Goal: Complete application form

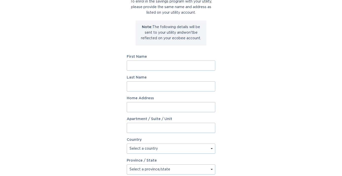
scroll to position [45, 0]
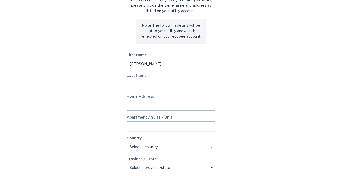
type input "[PERSON_NAME]"
type input "[STREET_ADDRESS][PERSON_NAME]"
type input "2057"
select select "US"
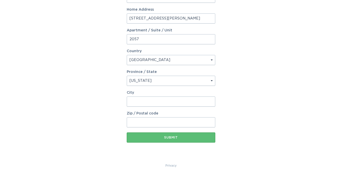
scroll to position [132, 0]
click at [192, 75] on div "Province / State Select a province/state [US_STATE] [US_STATE] [US_STATE] [US_S…" at bounding box center [171, 78] width 89 height 16
select select "AZ"
type input "[PERSON_NAME]"
type input "85"
